Goal: Find specific fact: Find specific fact

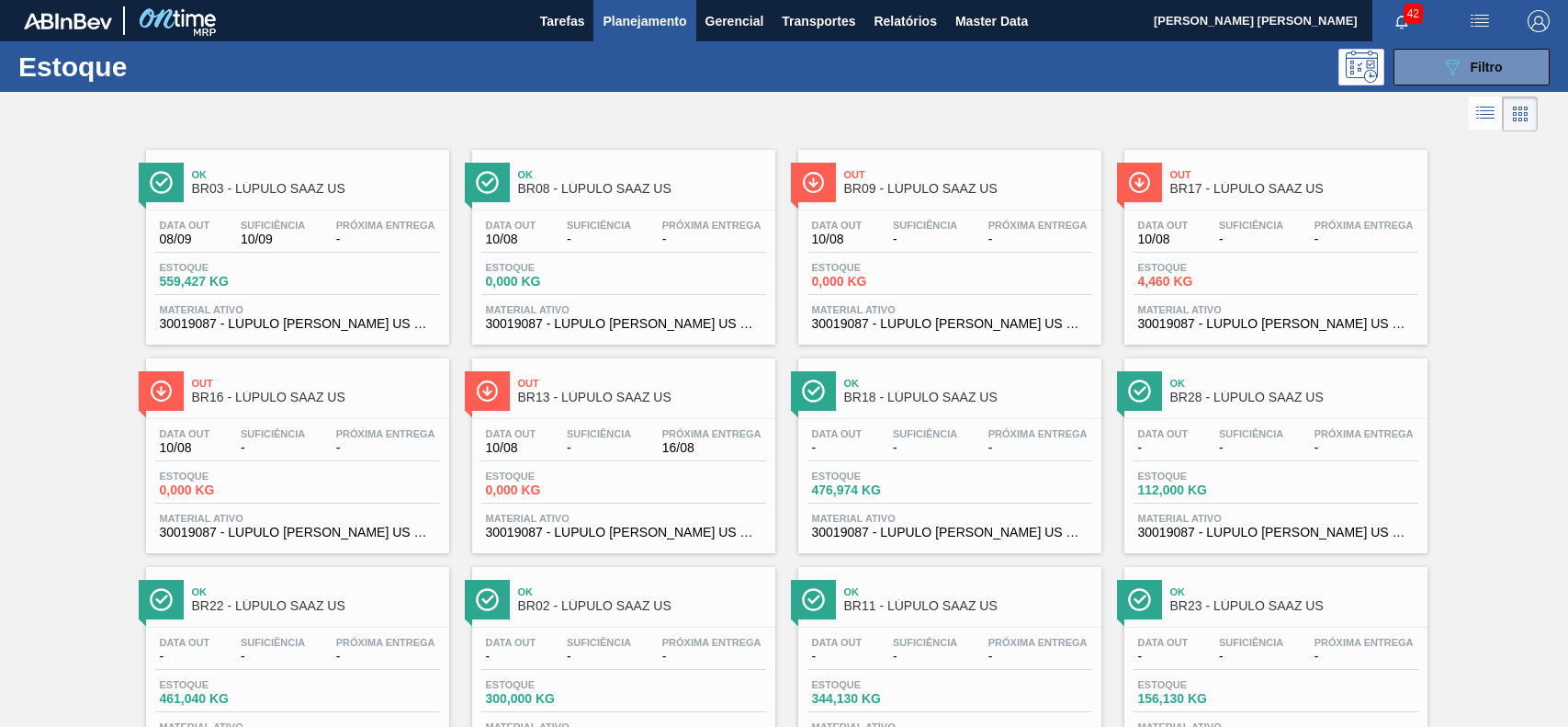
click at [1433, 75] on button "089F7B8B-B2A5-4AFE-B5C0-19BA573D28AC Filtro" at bounding box center [1471, 66] width 156 height 37
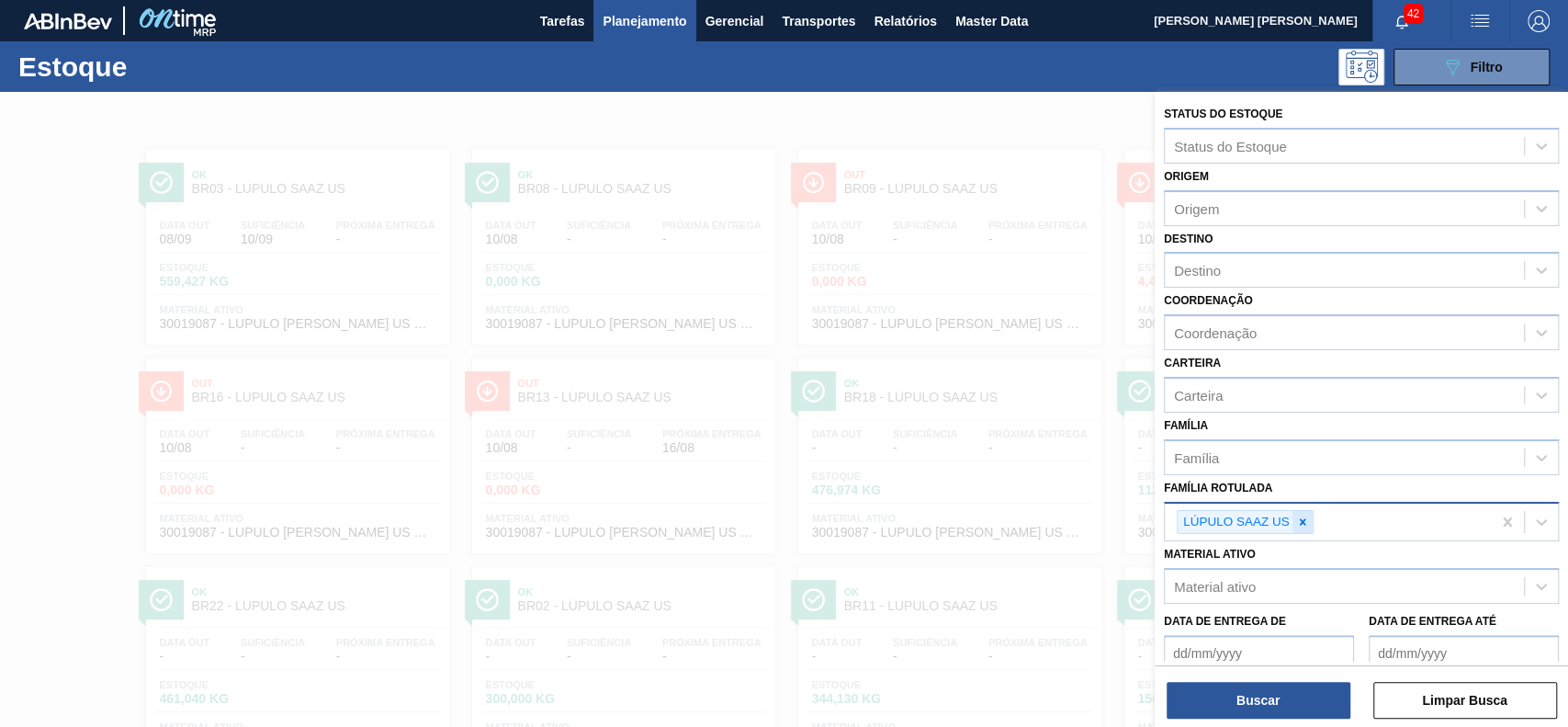
click at [1294, 510] on div "LÚPULO SAAZ US" at bounding box center [1246, 522] width 137 height 25
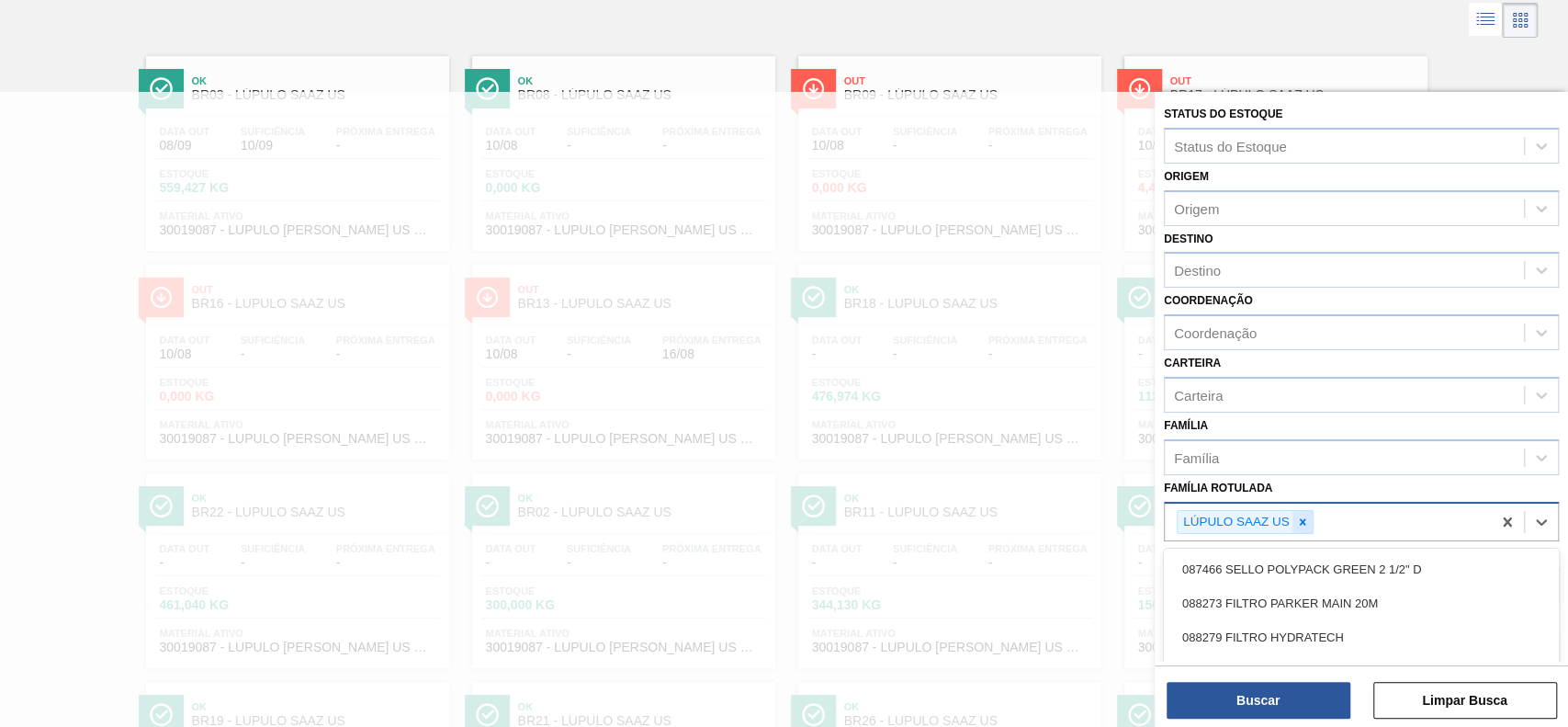
scroll to position [103, 0]
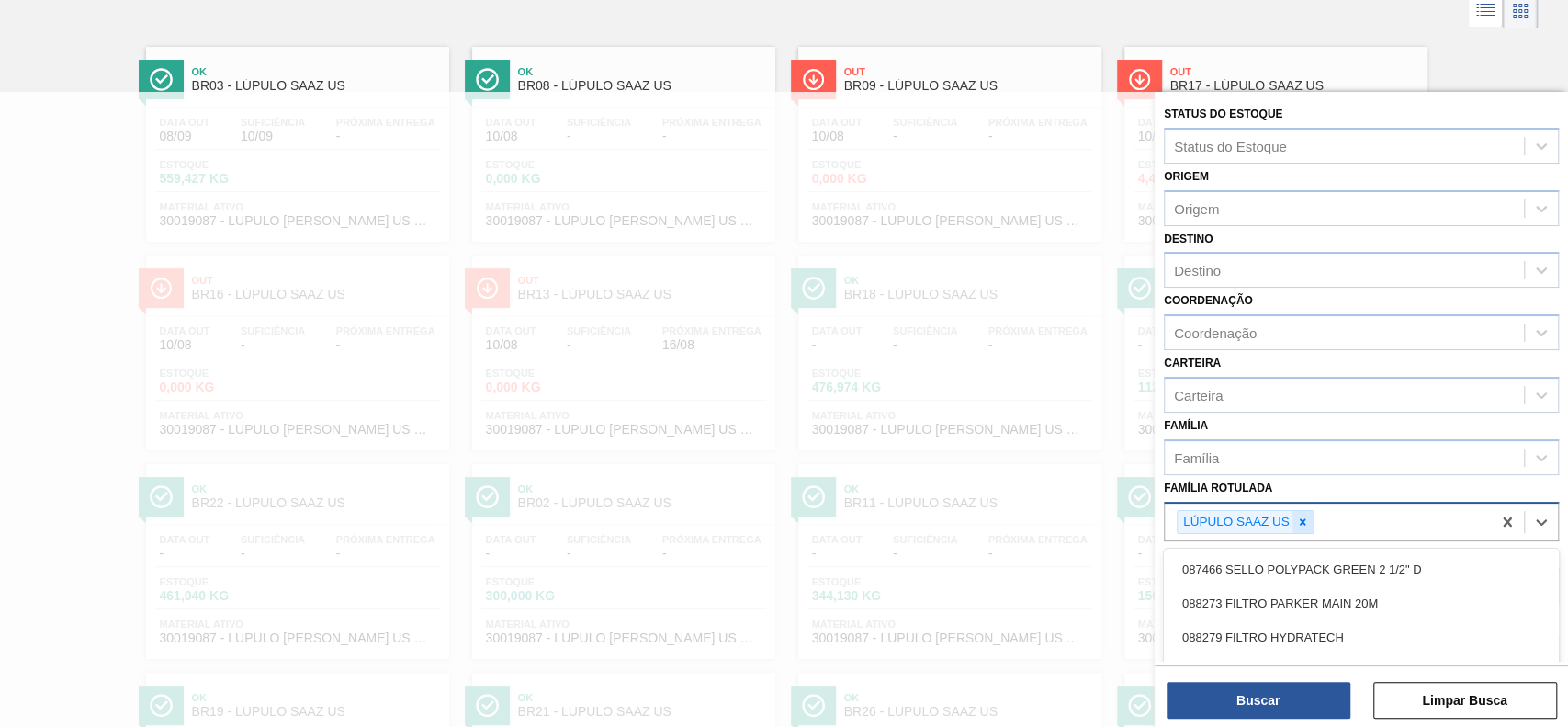
click at [1297, 519] on icon at bounding box center [1302, 522] width 13 height 13
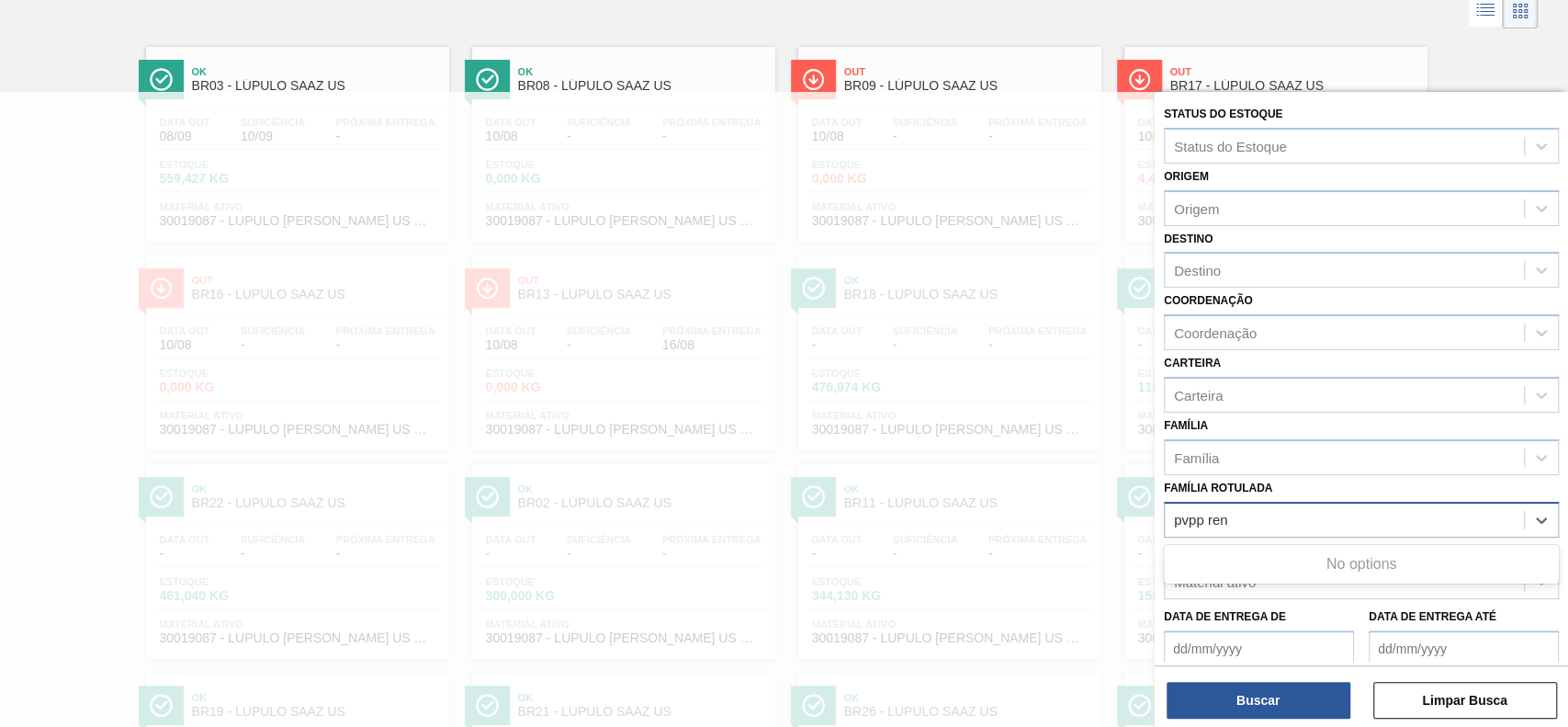
type Rotulada "pvpp re"
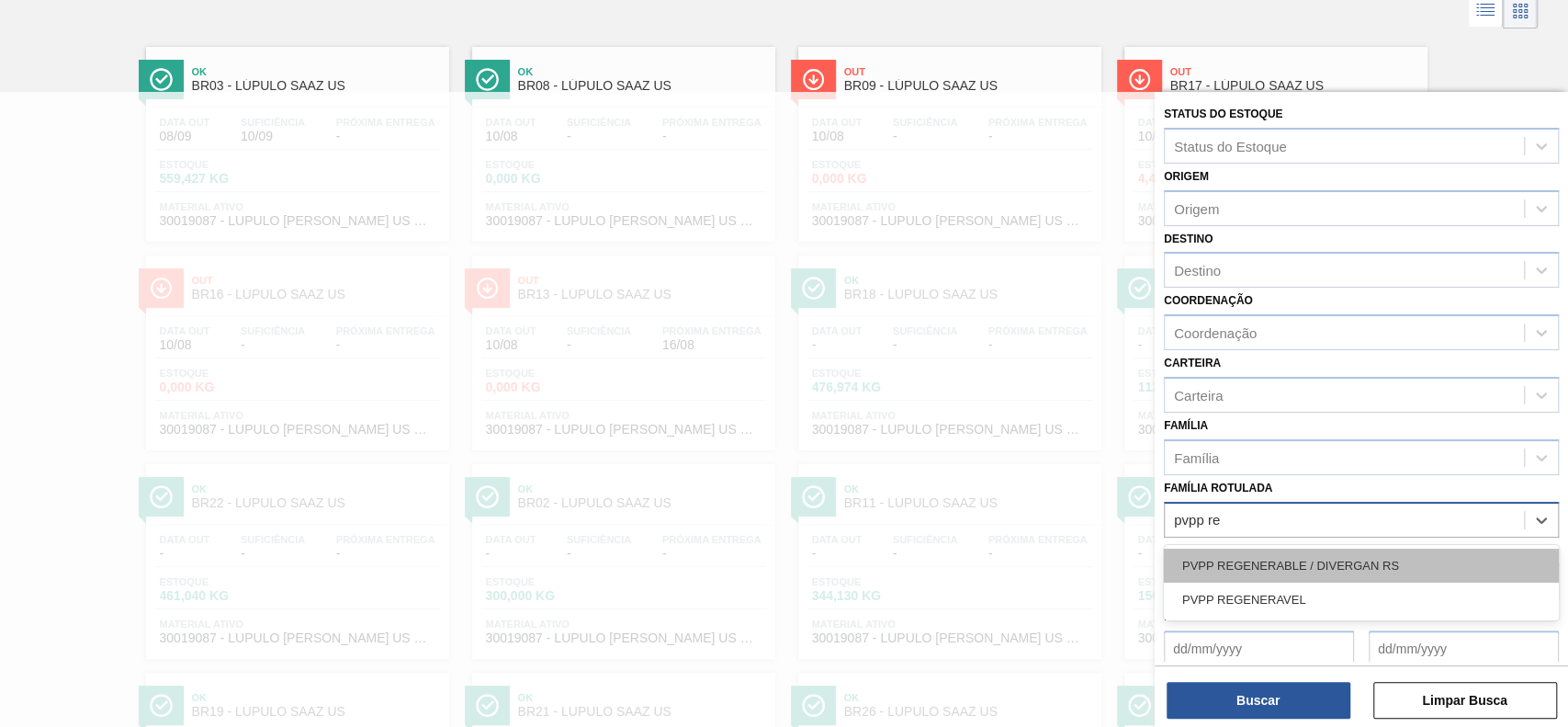
click at [1395, 566] on div "PVPP REGENERABLE / DIVERGAN RS" at bounding box center [1362, 565] width 395 height 34
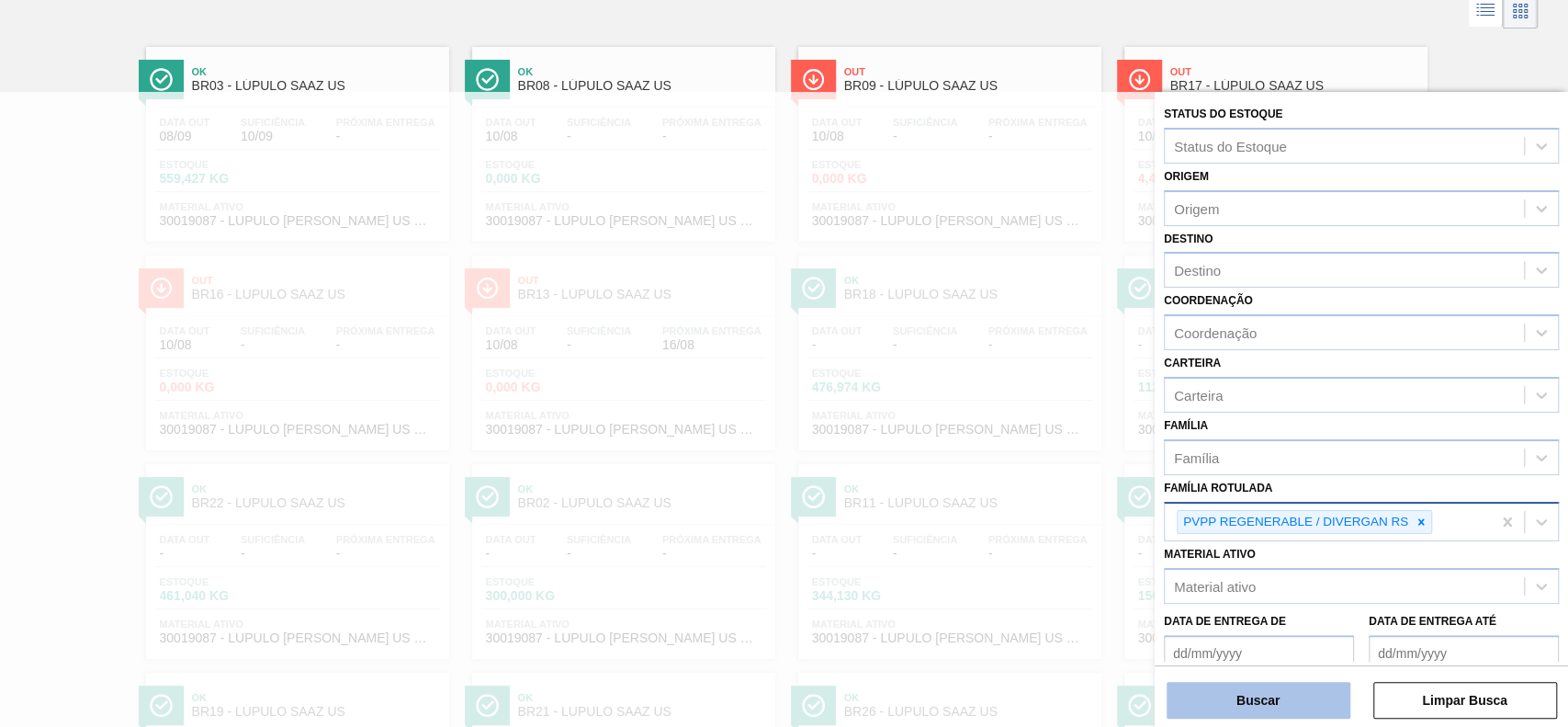
click at [1285, 693] on button "Buscar" at bounding box center [1258, 699] width 183 height 37
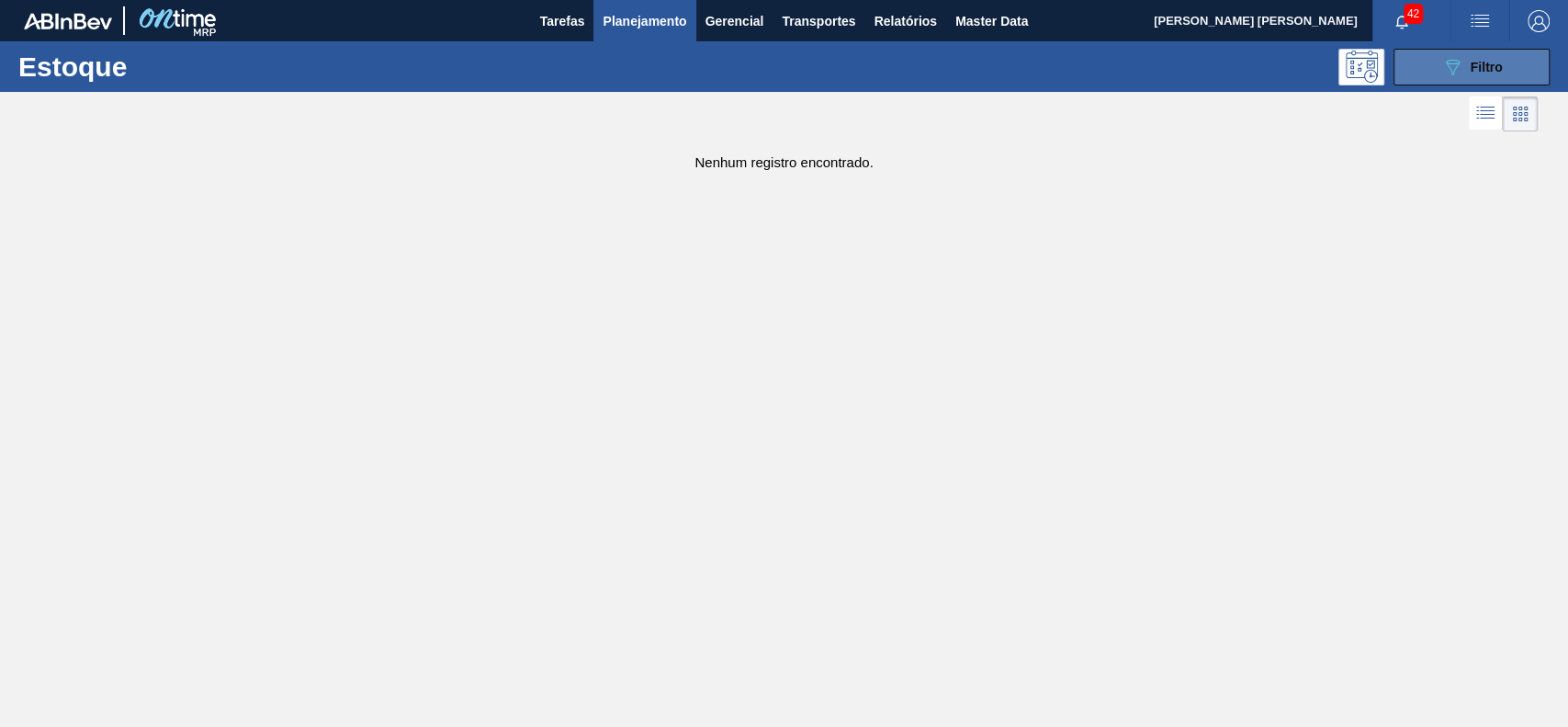
click at [1401, 70] on button "089F7B8B-B2A5-4AFE-B5C0-19BA573D28AC Filtro" at bounding box center [1471, 66] width 156 height 37
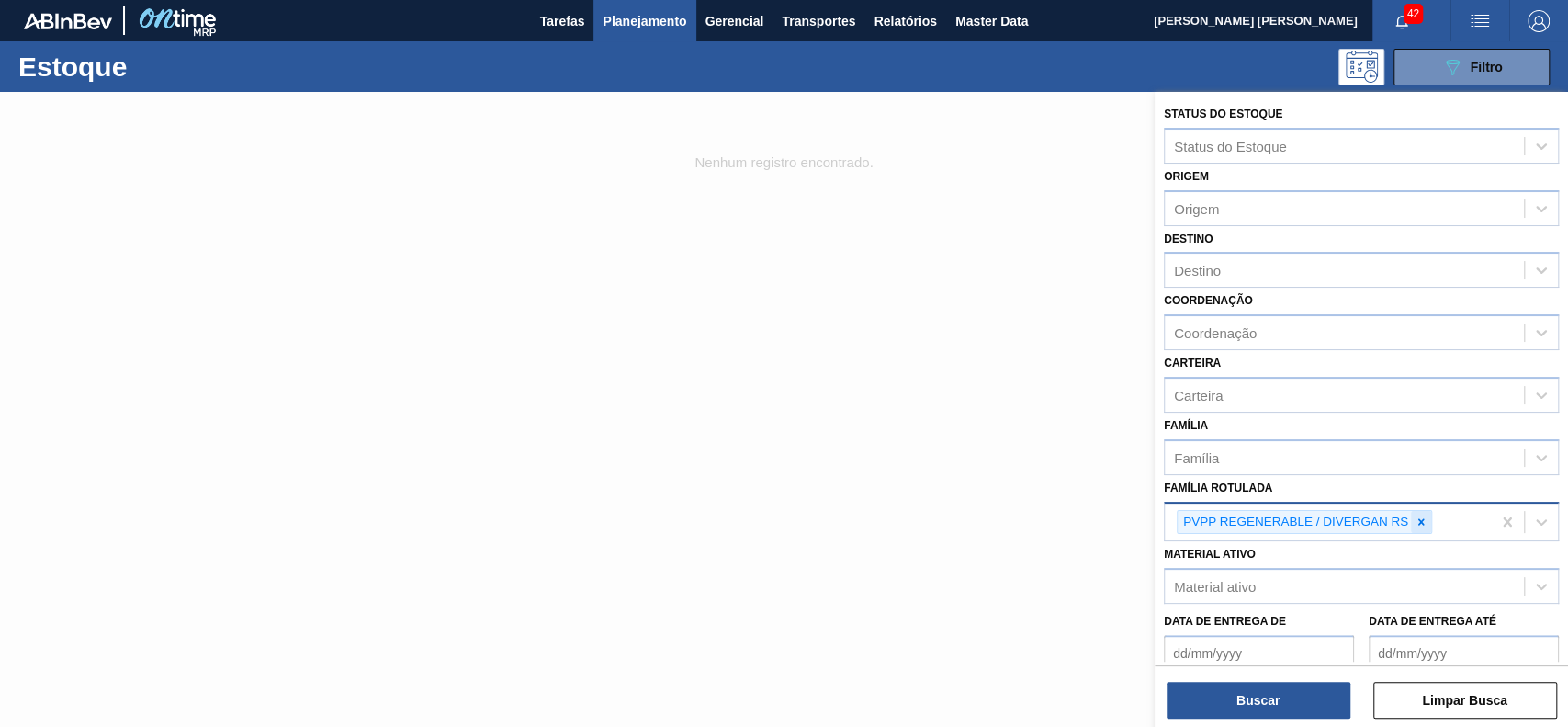
click at [1420, 519] on icon at bounding box center [1421, 521] width 6 height 6
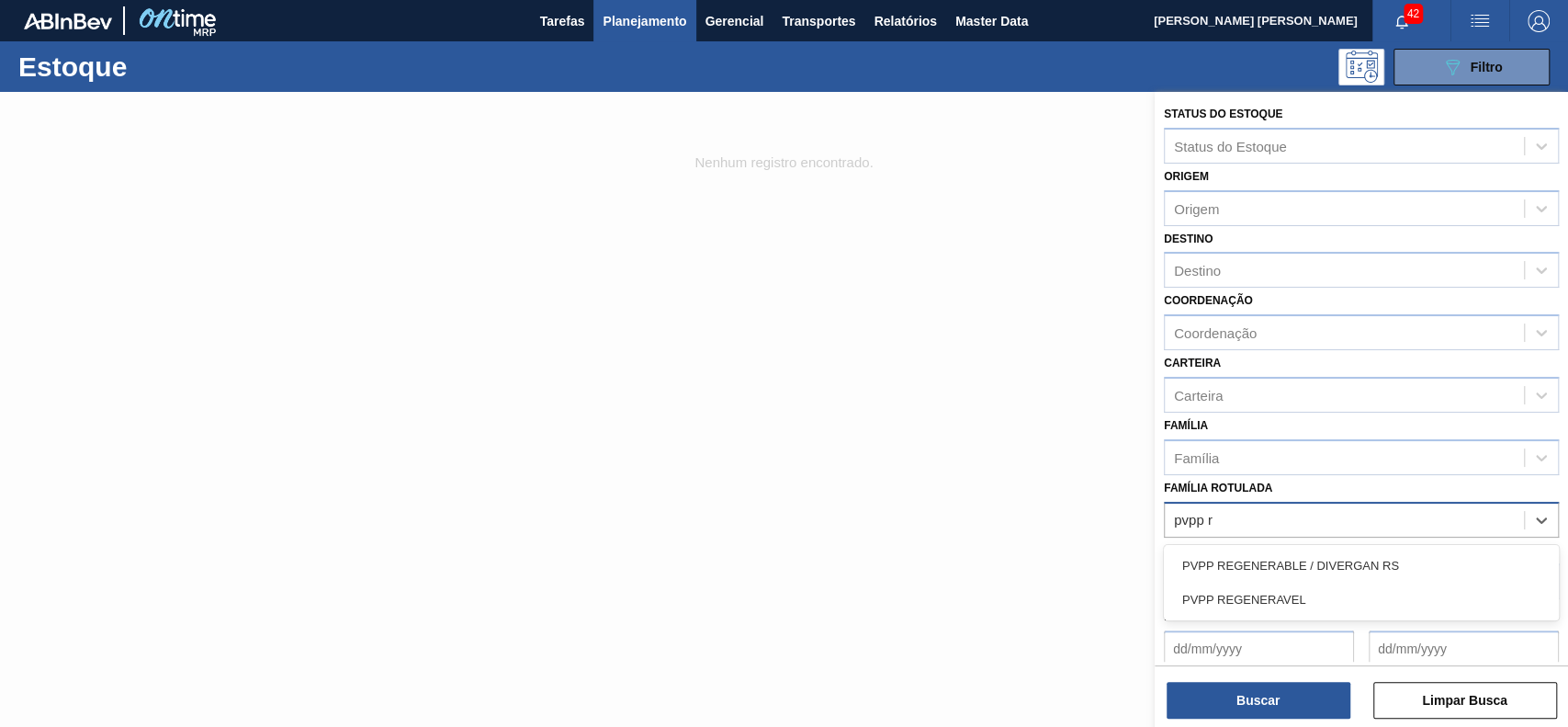
type Rotulada "pvpp re"
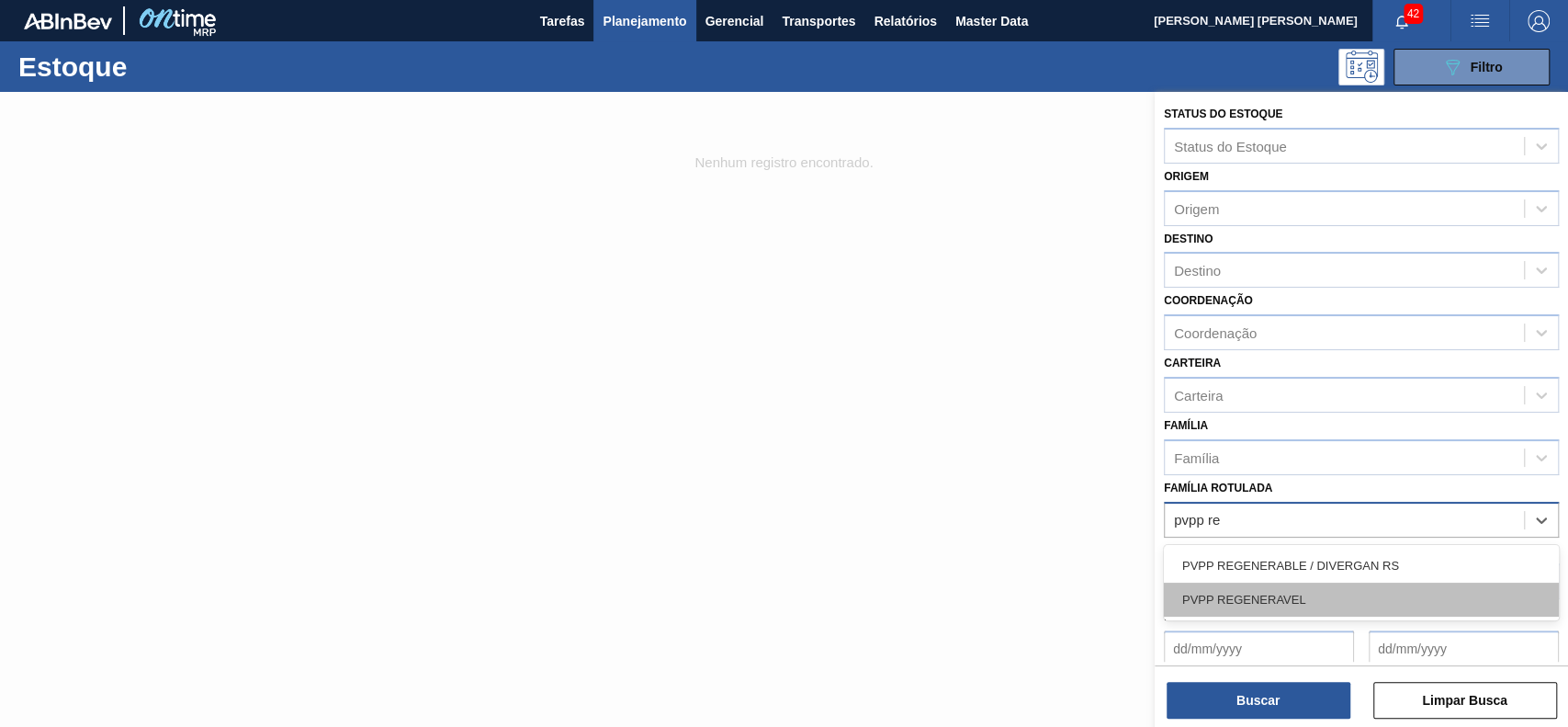
click at [1275, 588] on div "PVPP REGENERAVEL" at bounding box center [1362, 599] width 395 height 34
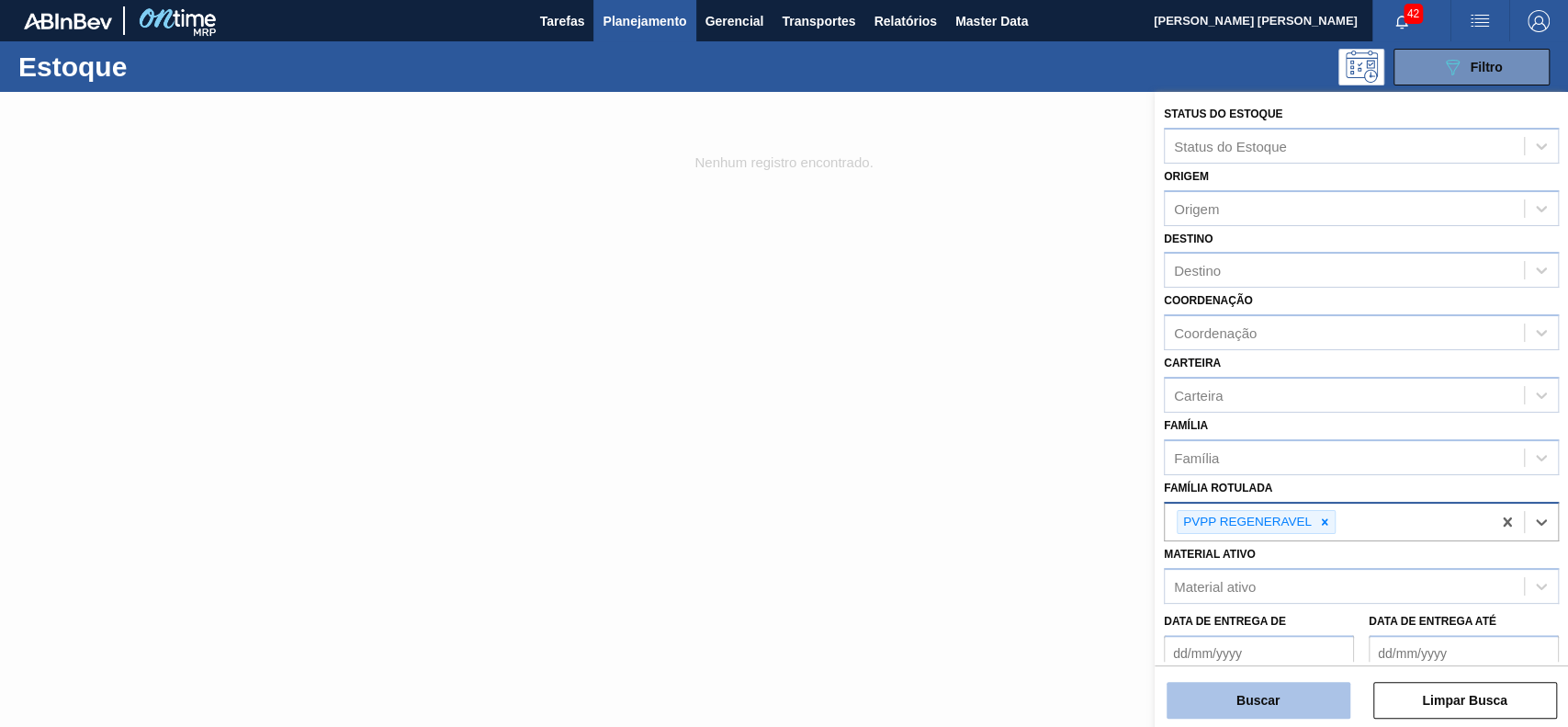
click at [1257, 713] on button "Buscar" at bounding box center [1258, 699] width 183 height 37
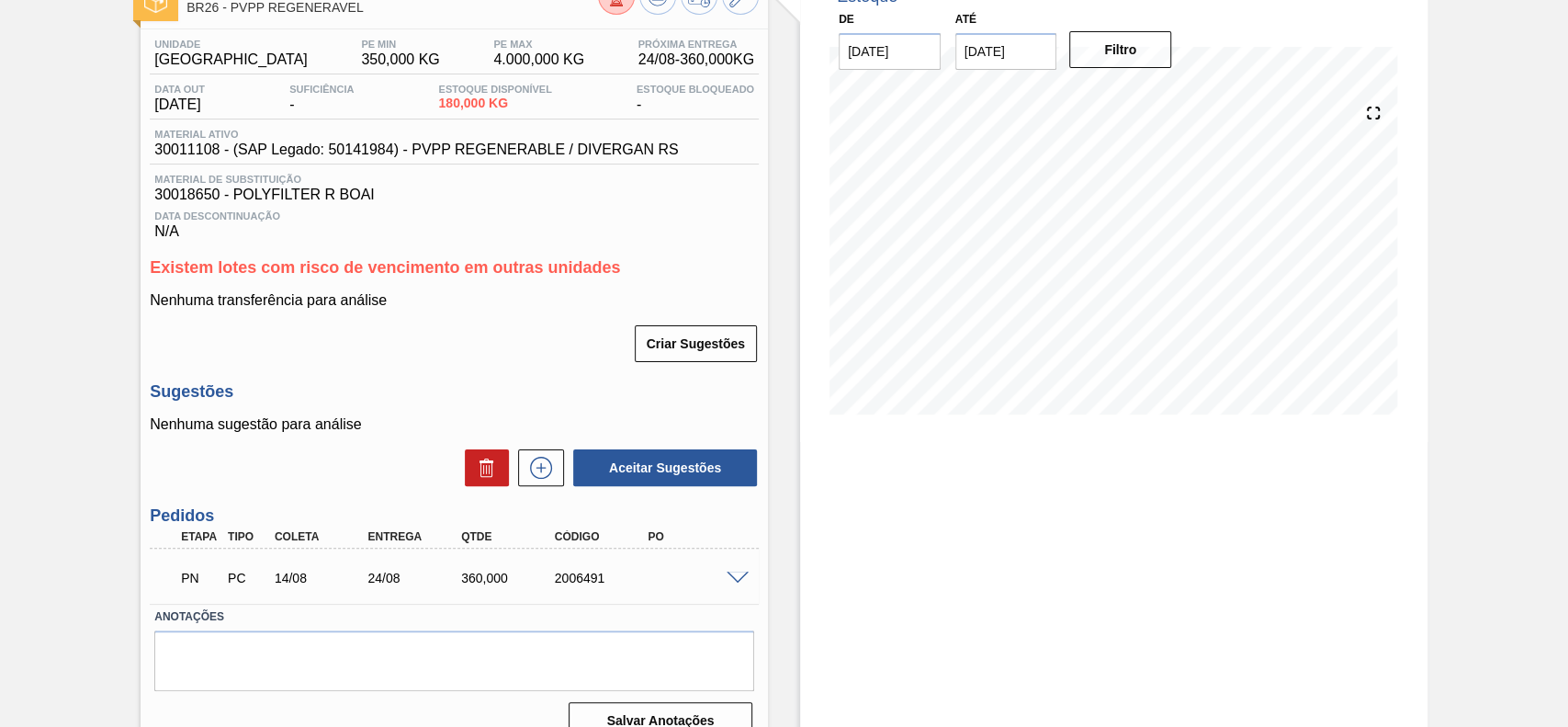
scroll to position [31, 0]
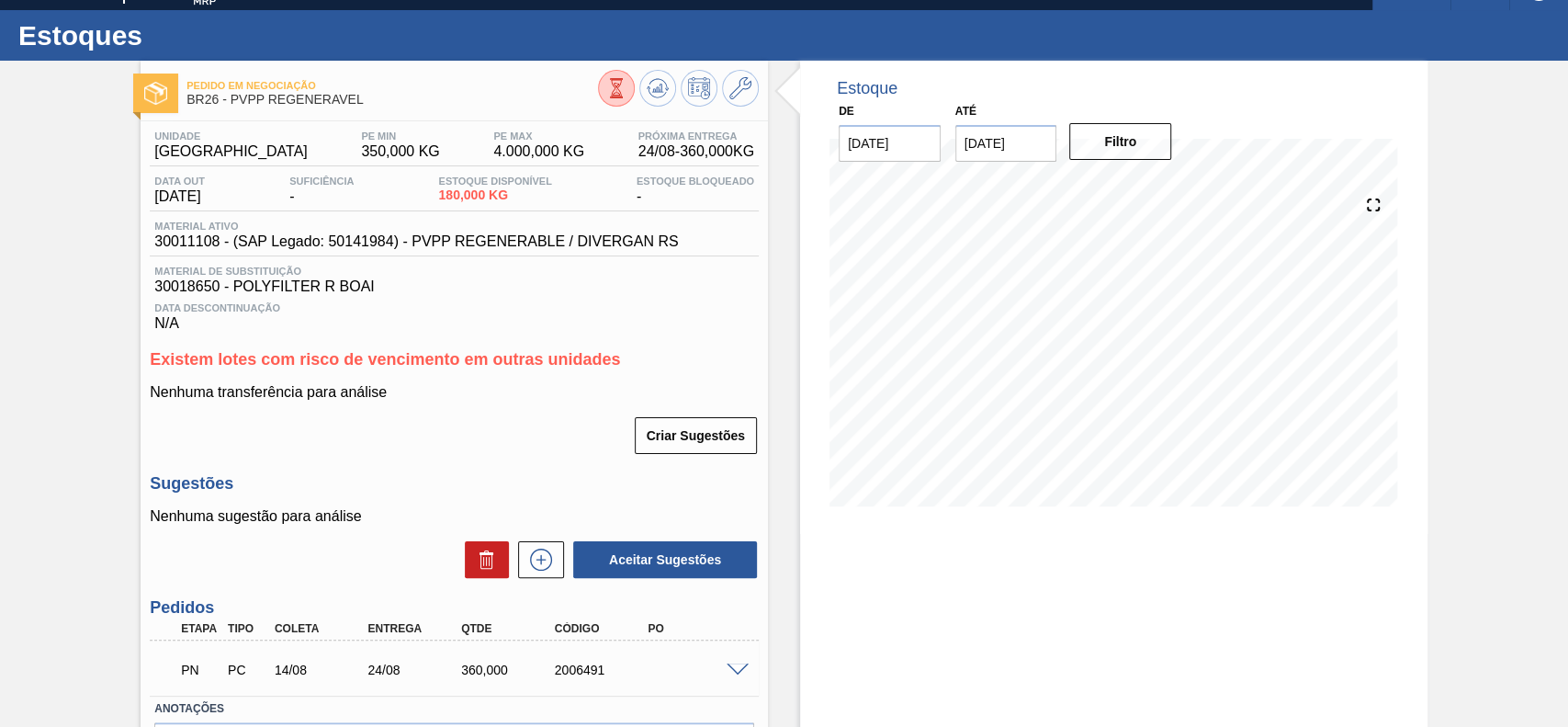
click at [727, 672] on span at bounding box center [738, 670] width 22 height 14
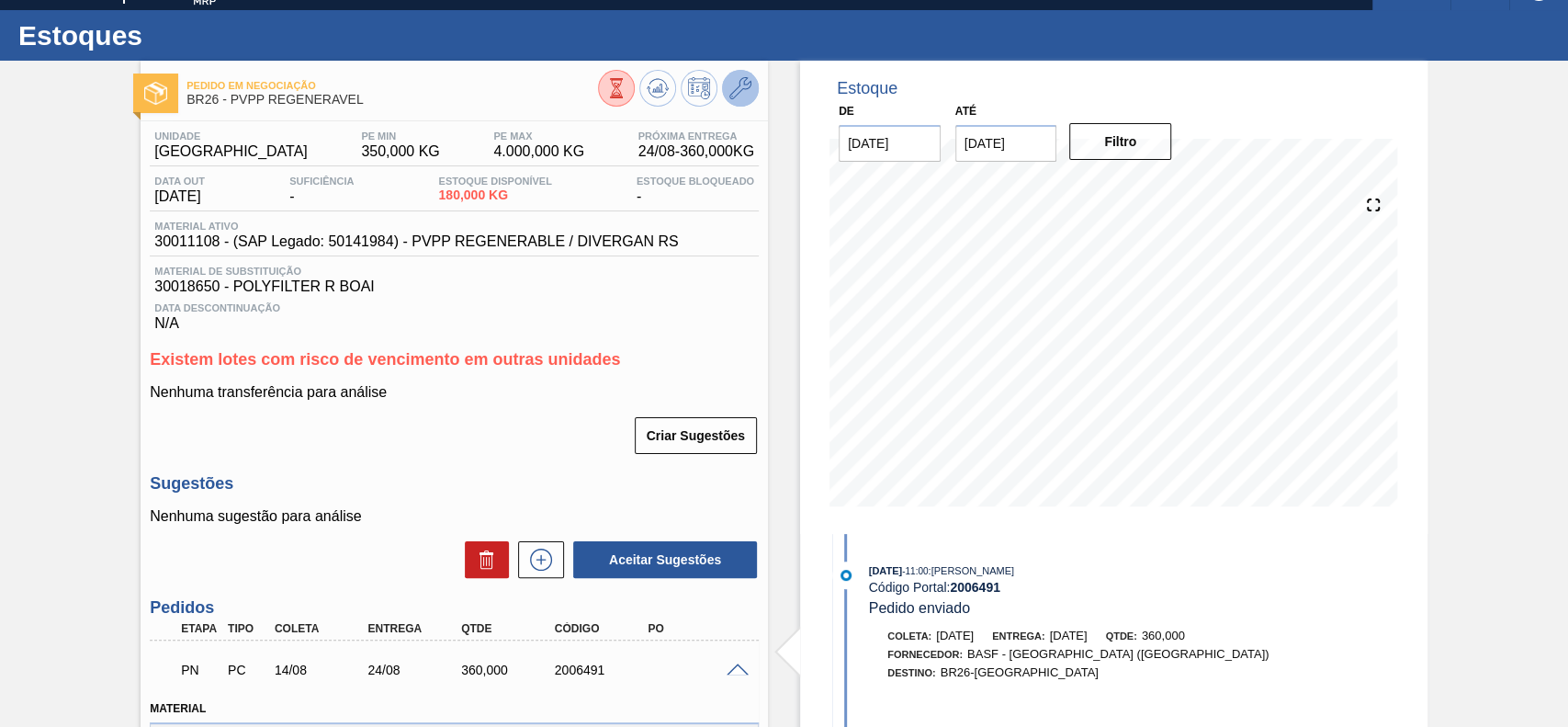
click at [742, 99] on button at bounding box center [740, 87] width 37 height 37
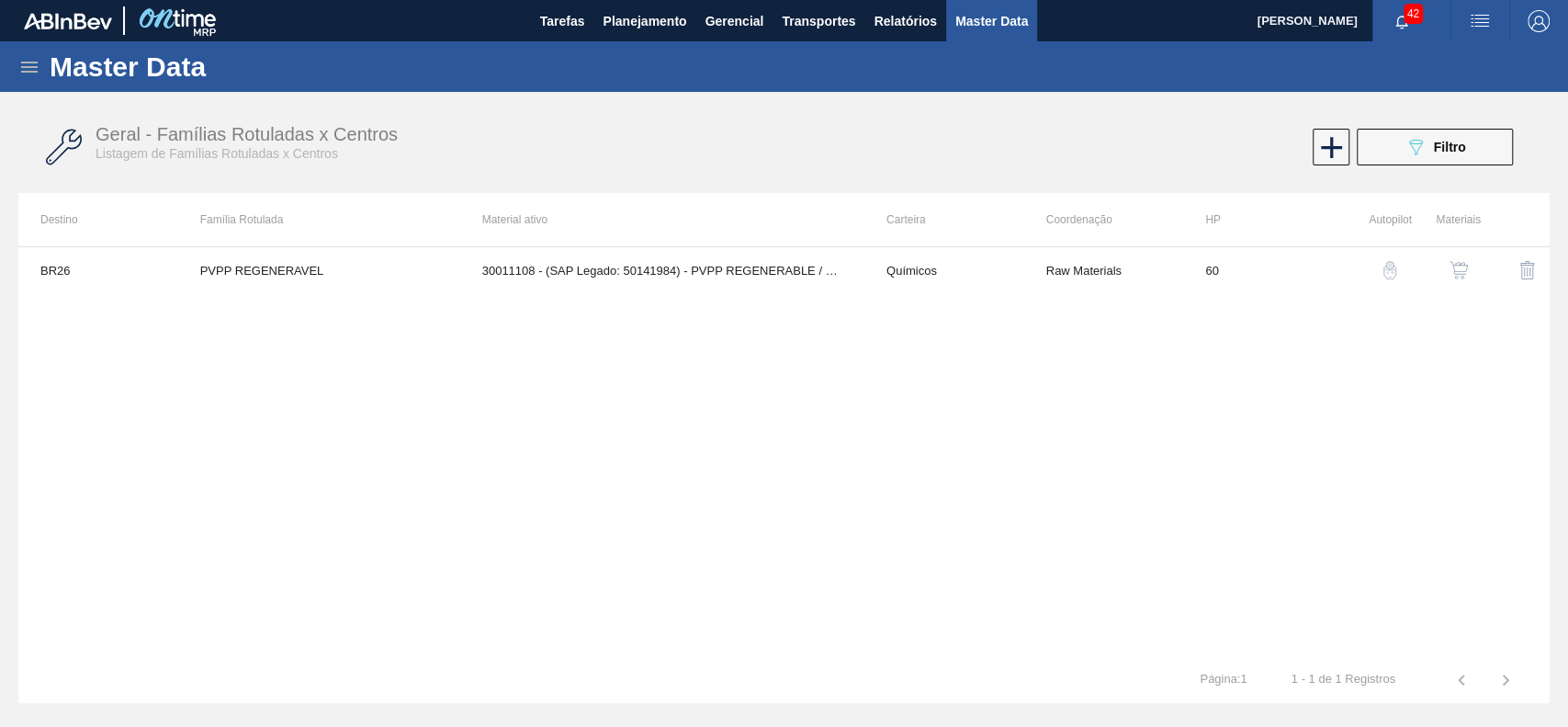
click at [1458, 283] on button "button" at bounding box center [1459, 270] width 44 height 44
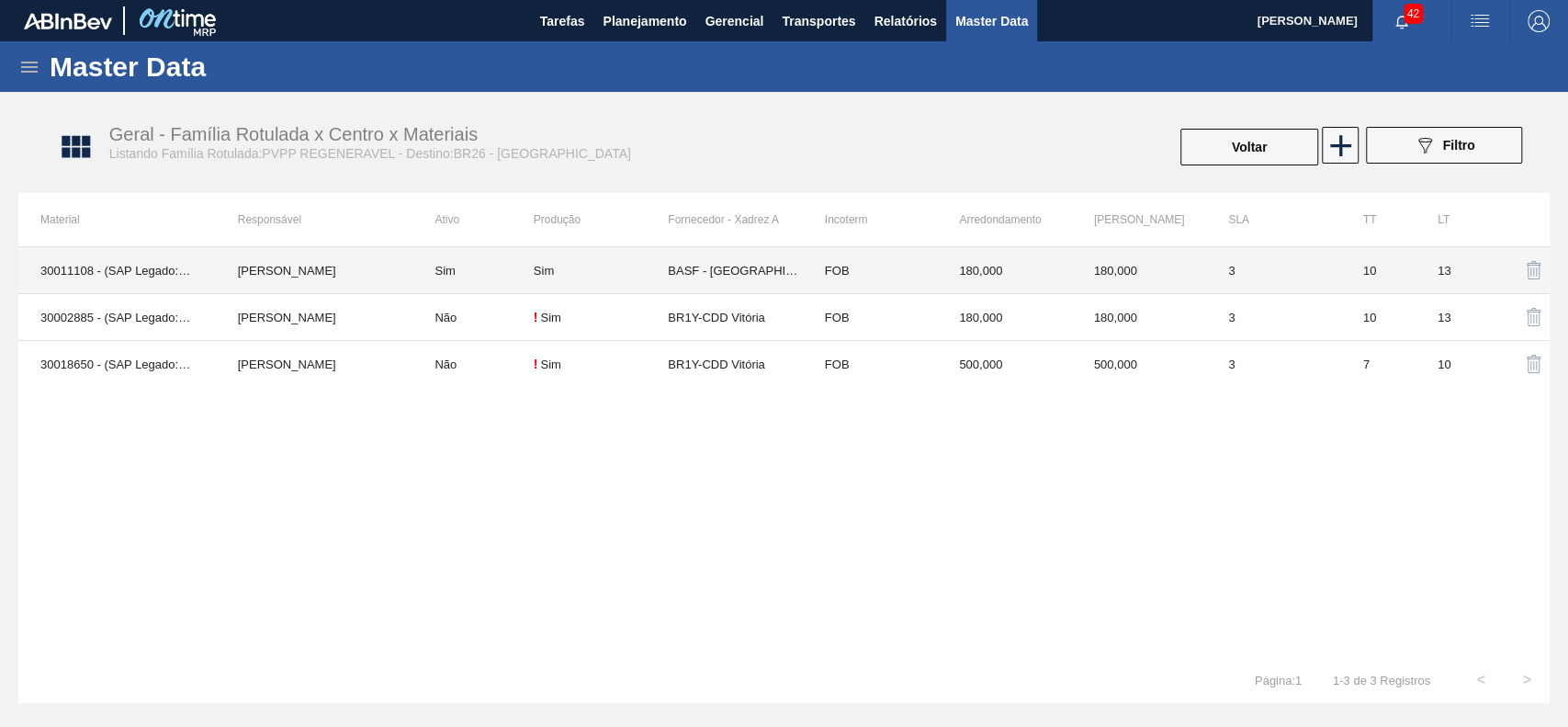
click at [655, 271] on div "Sim" at bounding box center [600, 271] width 134 height 14
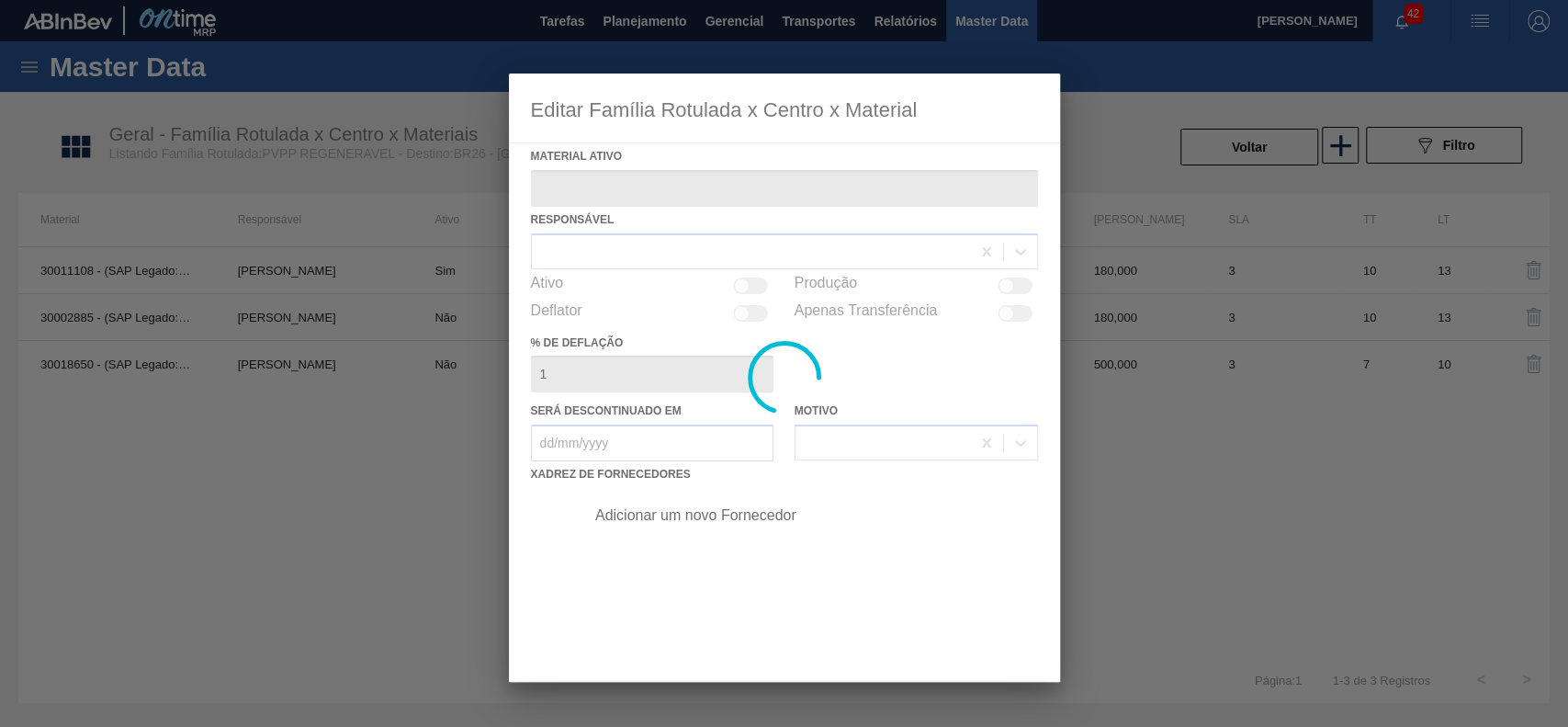
type ativo "30011108 - (SAP Legado: 50141984) - PVPP REGENERABLE / DIVERGAN RS"
checkbox input "true"
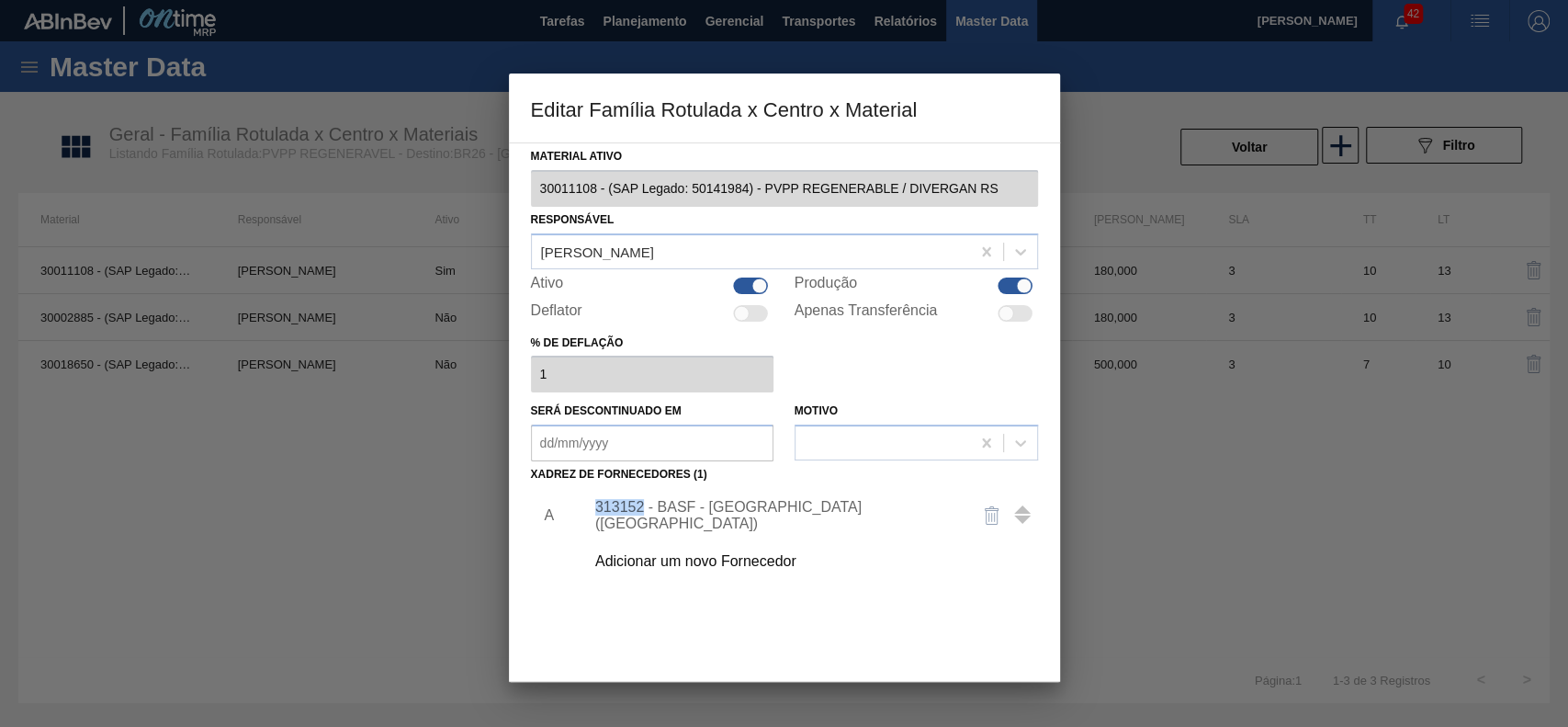
drag, startPoint x: 592, startPoint y: 516, endPoint x: 642, endPoint y: 518, distance: 50.0
click at [642, 518] on div "313152 - BASF - [GEOGRAPHIC_DATA] ([GEOGRAPHIC_DATA])" at bounding box center [776, 515] width 375 height 33
copy div "313152"
click at [1095, 137] on div at bounding box center [784, 363] width 1568 height 727
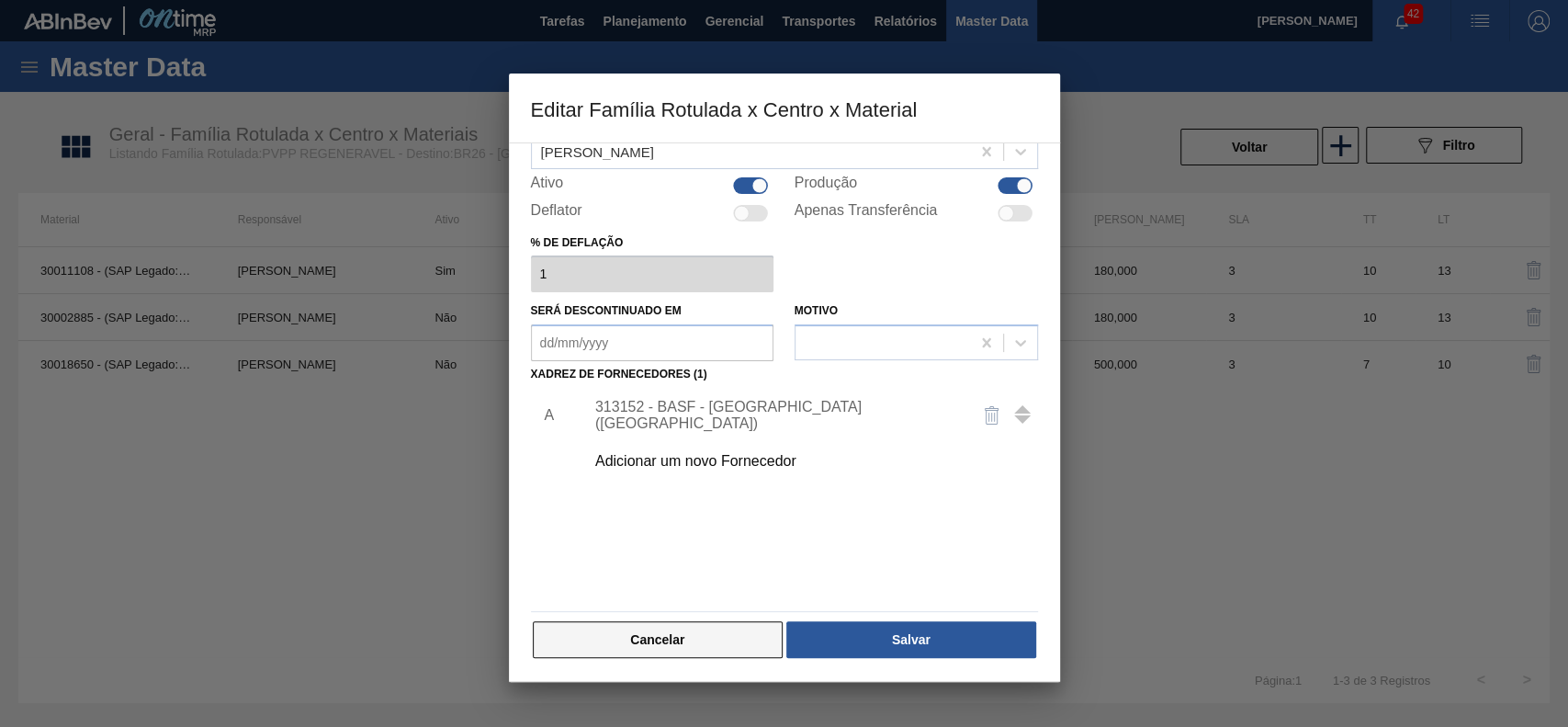
click at [729, 633] on button "Cancelar" at bounding box center [658, 639] width 251 height 37
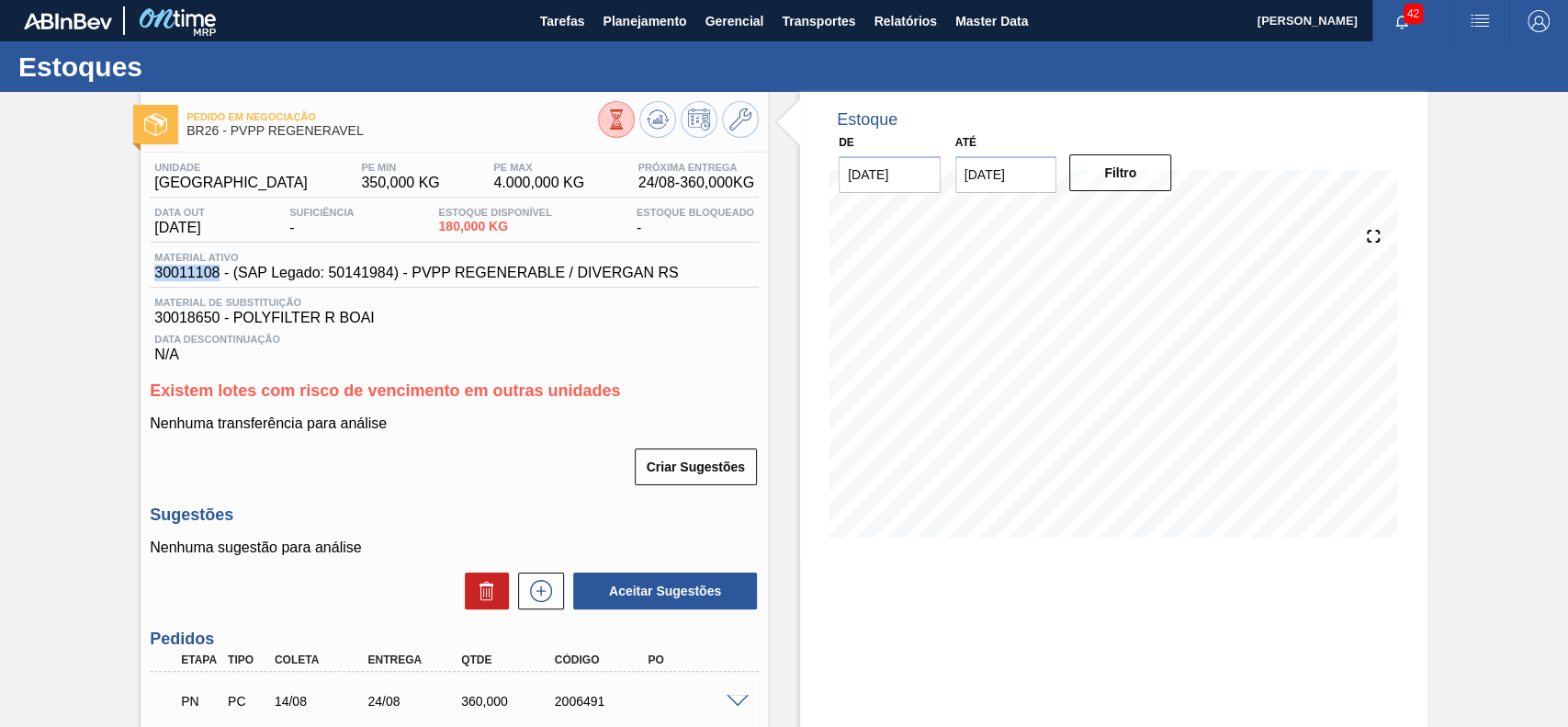
drag, startPoint x: 145, startPoint y: 270, endPoint x: 214, endPoint y: 285, distance: 70.6
click at [214, 285] on div "Unidade Uberlândia PE MIN 350,000 KG PE MAX 4.000,000 KG Próxima Entrega 24/08 …" at bounding box center [454, 511] width 628 height 716
copy span "30011108"
